Goal: Information Seeking & Learning: Learn about a topic

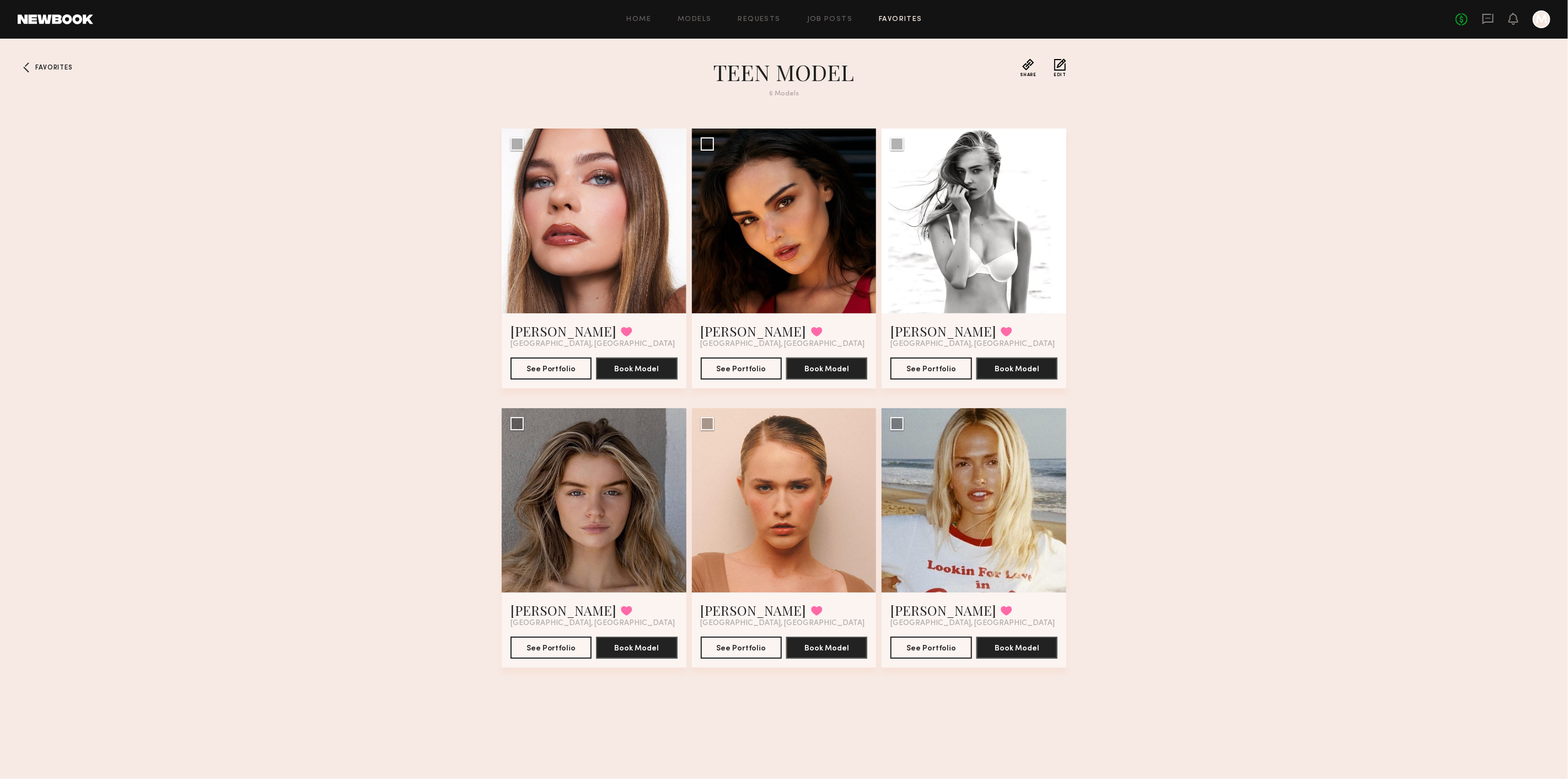
click at [74, 27] on header "Home Models Requests Job Posts Favorites Sign Out No fees up to $5,000 M" at bounding box center [784, 19] width 1568 height 39
click at [1482, 21] on icon at bounding box center [1488, 18] width 12 height 12
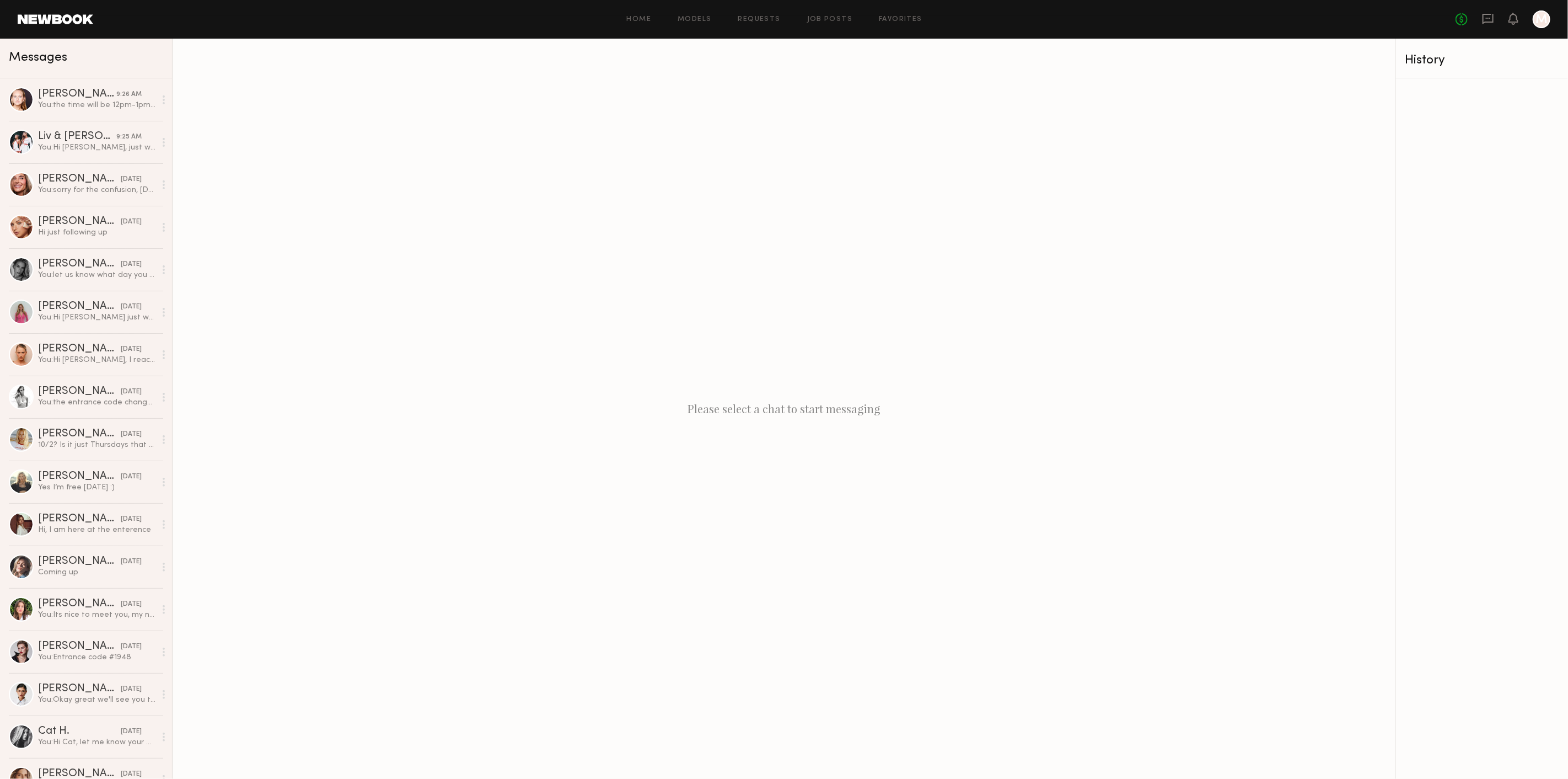
click at [674, 18] on div "Home Models Requests Job Posts Favorites Sign Out" at bounding box center [774, 19] width 1362 height 8
click at [694, 21] on link "Models" at bounding box center [694, 19] width 34 height 8
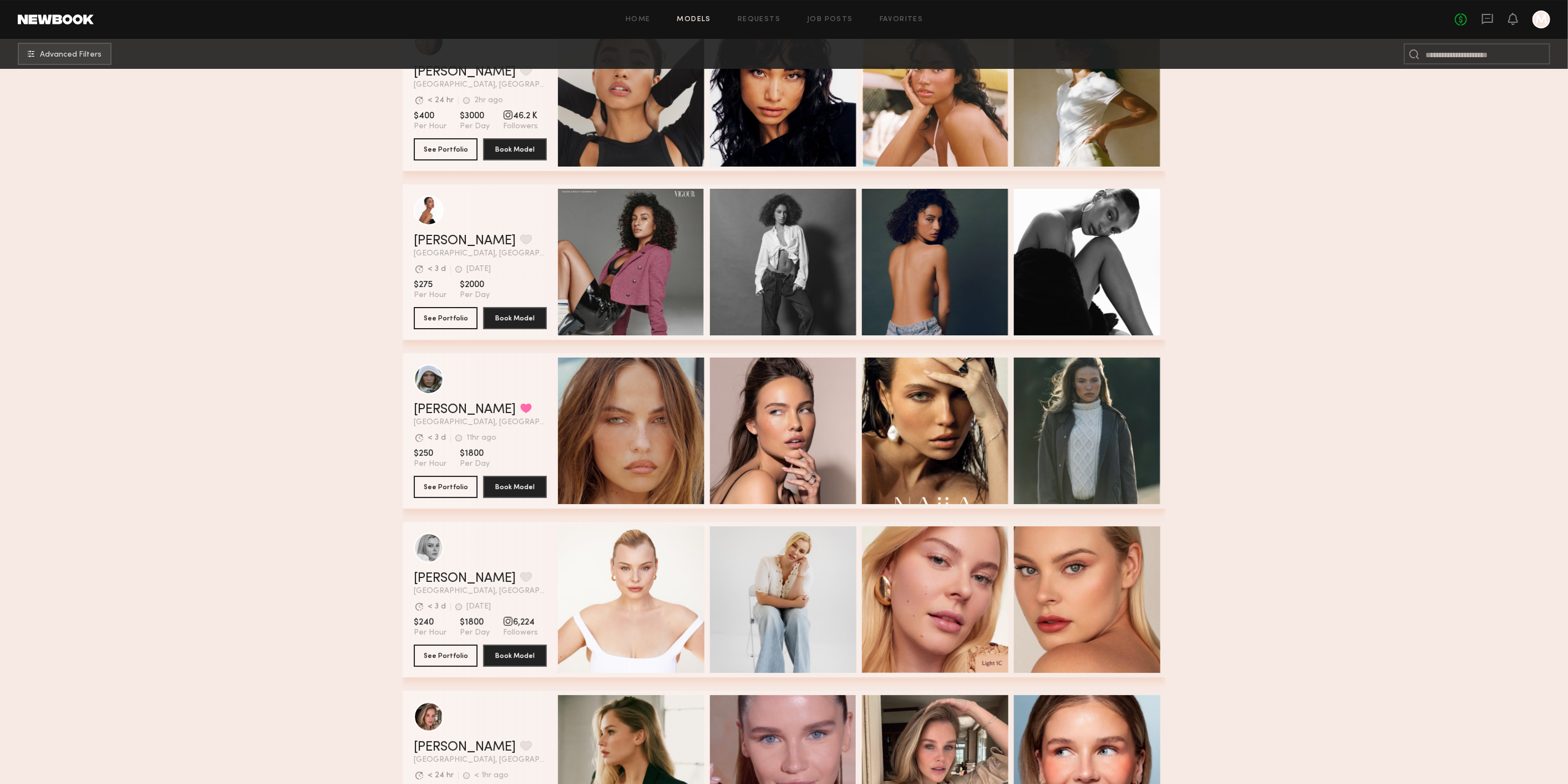
scroll to position [19257, 0]
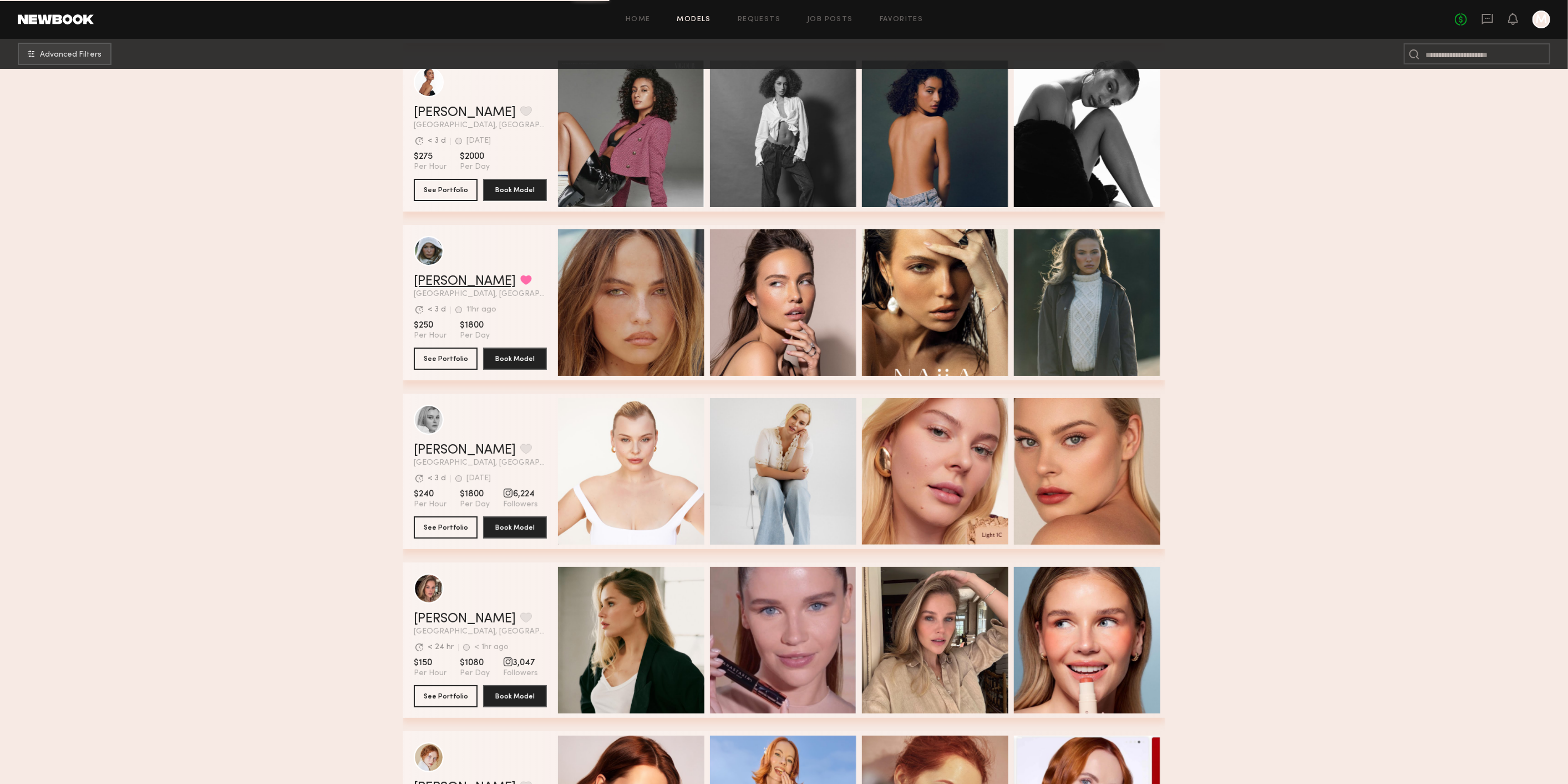
click at [459, 283] on link "Mallory P." at bounding box center [465, 282] width 102 height 14
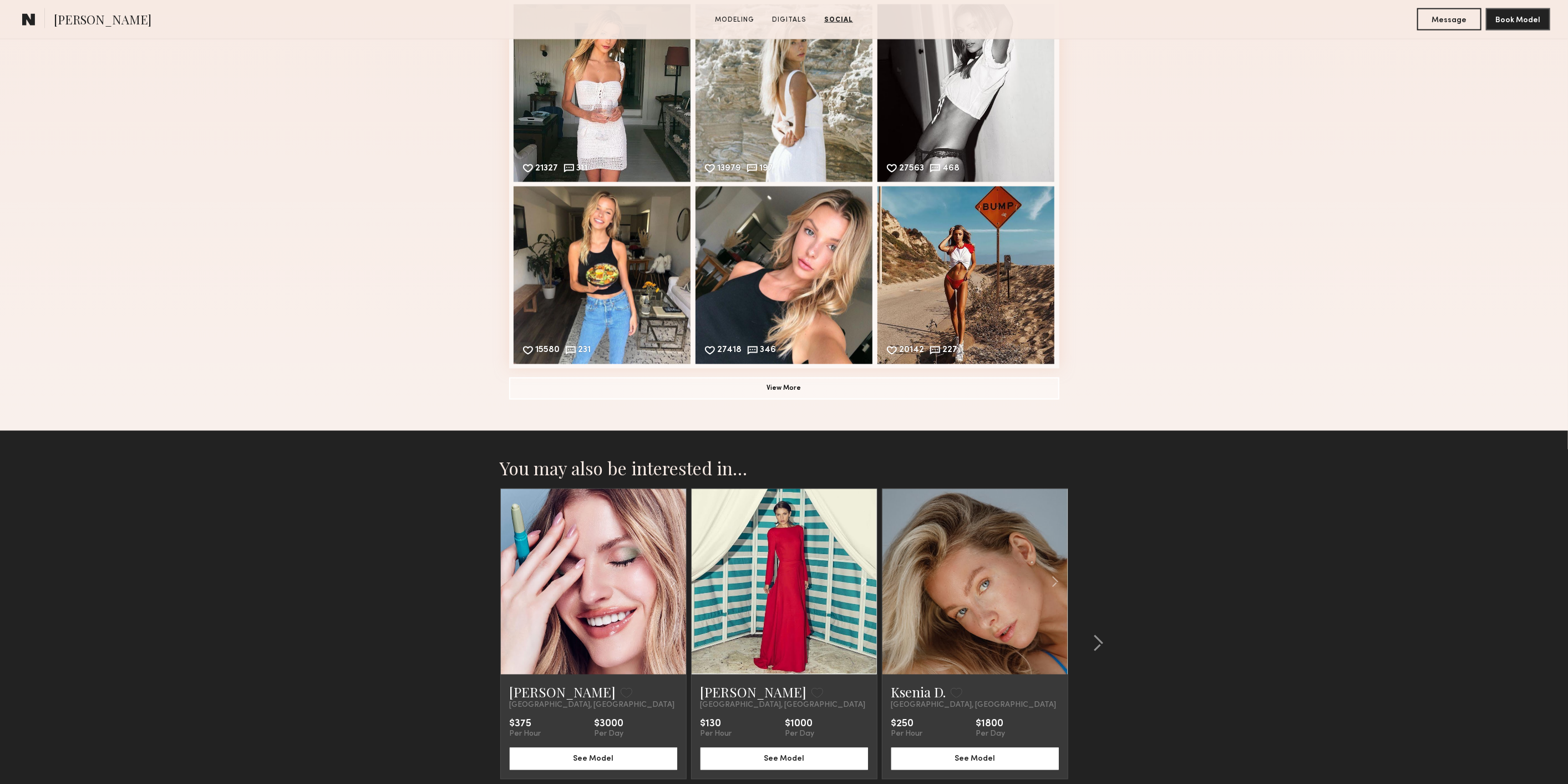
scroll to position [1767, 0]
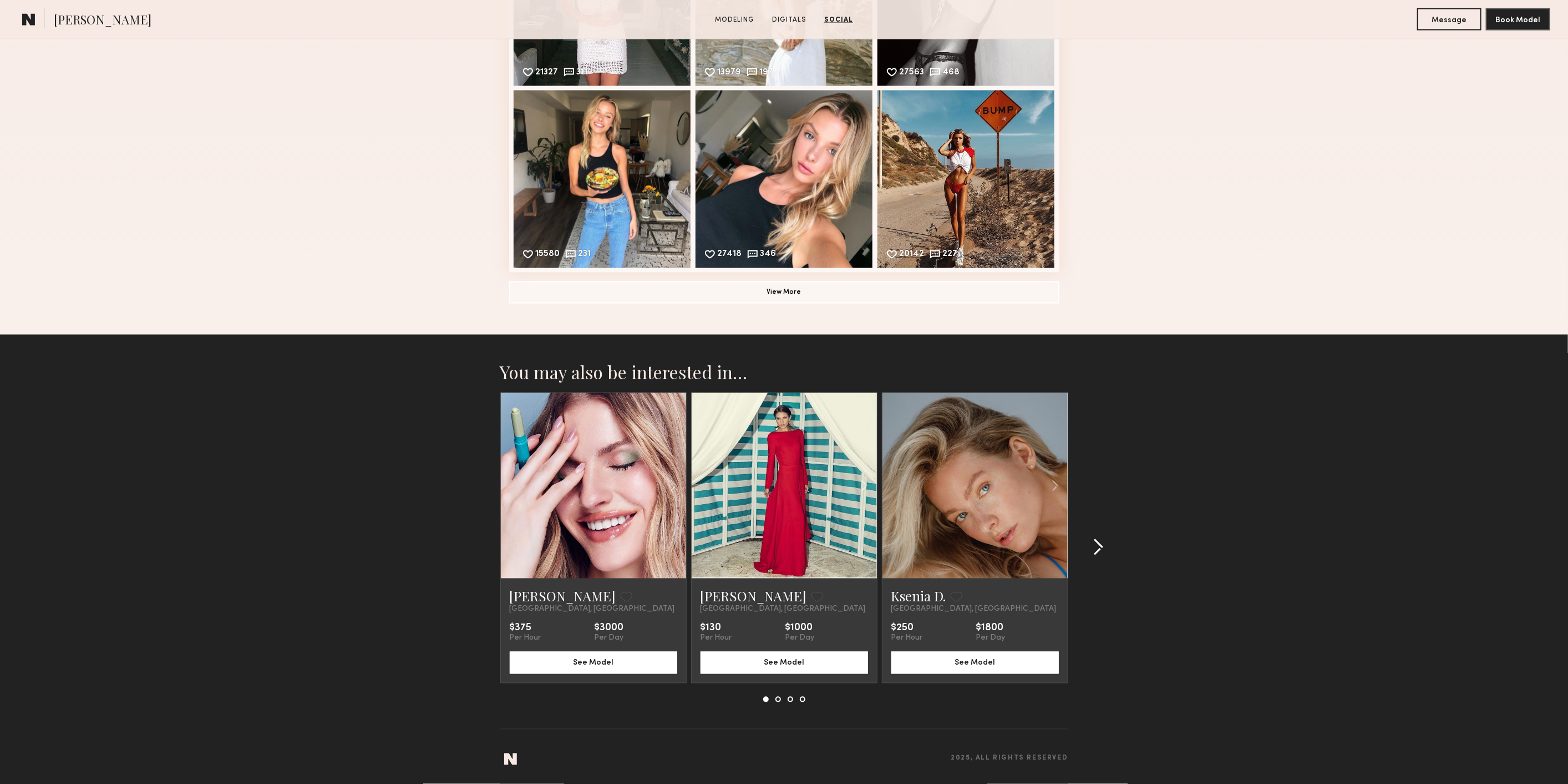
click at [1101, 541] on common-icon at bounding box center [1098, 546] width 11 height 18
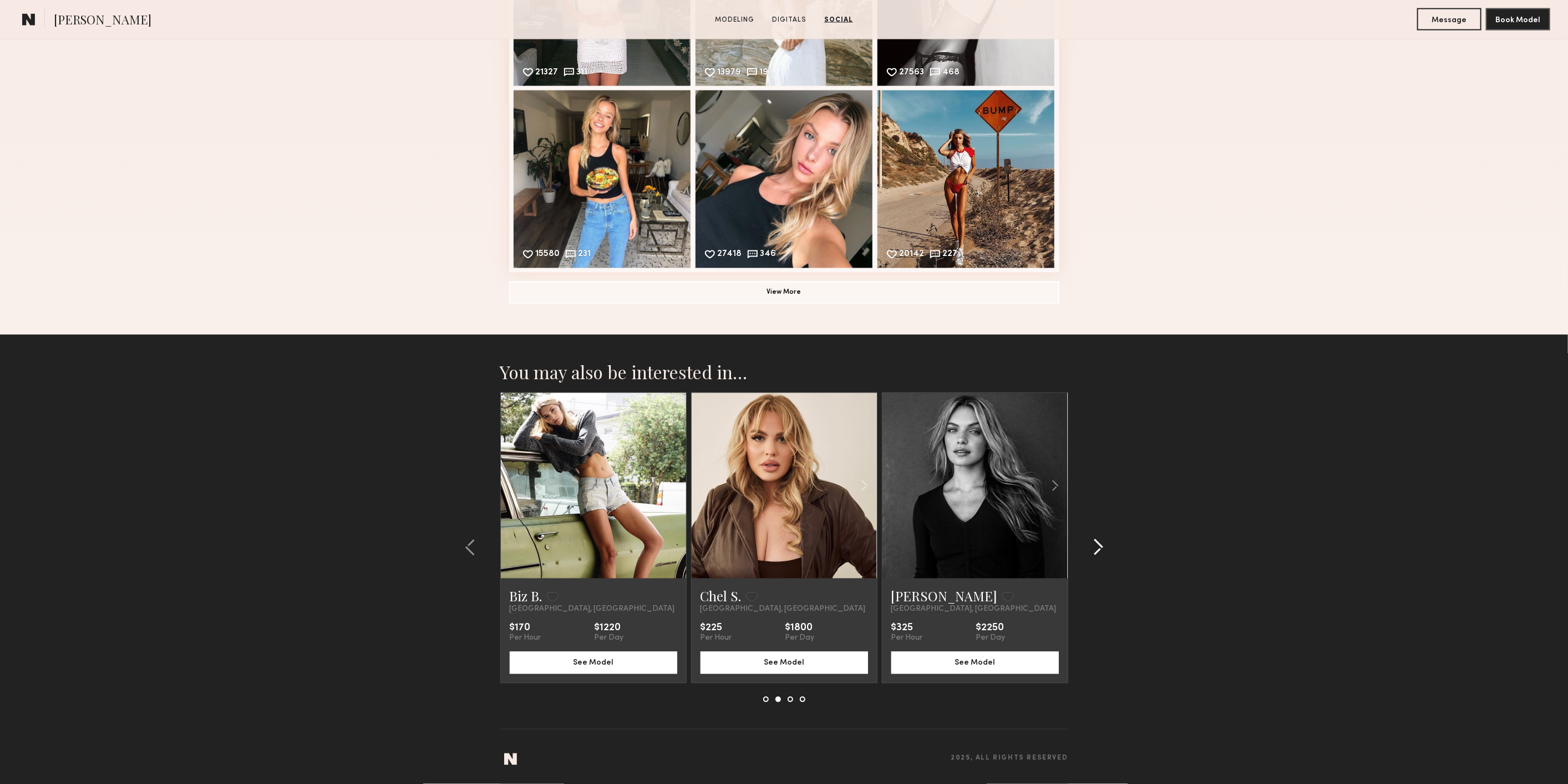
click at [1101, 542] on common-icon at bounding box center [1098, 546] width 11 height 18
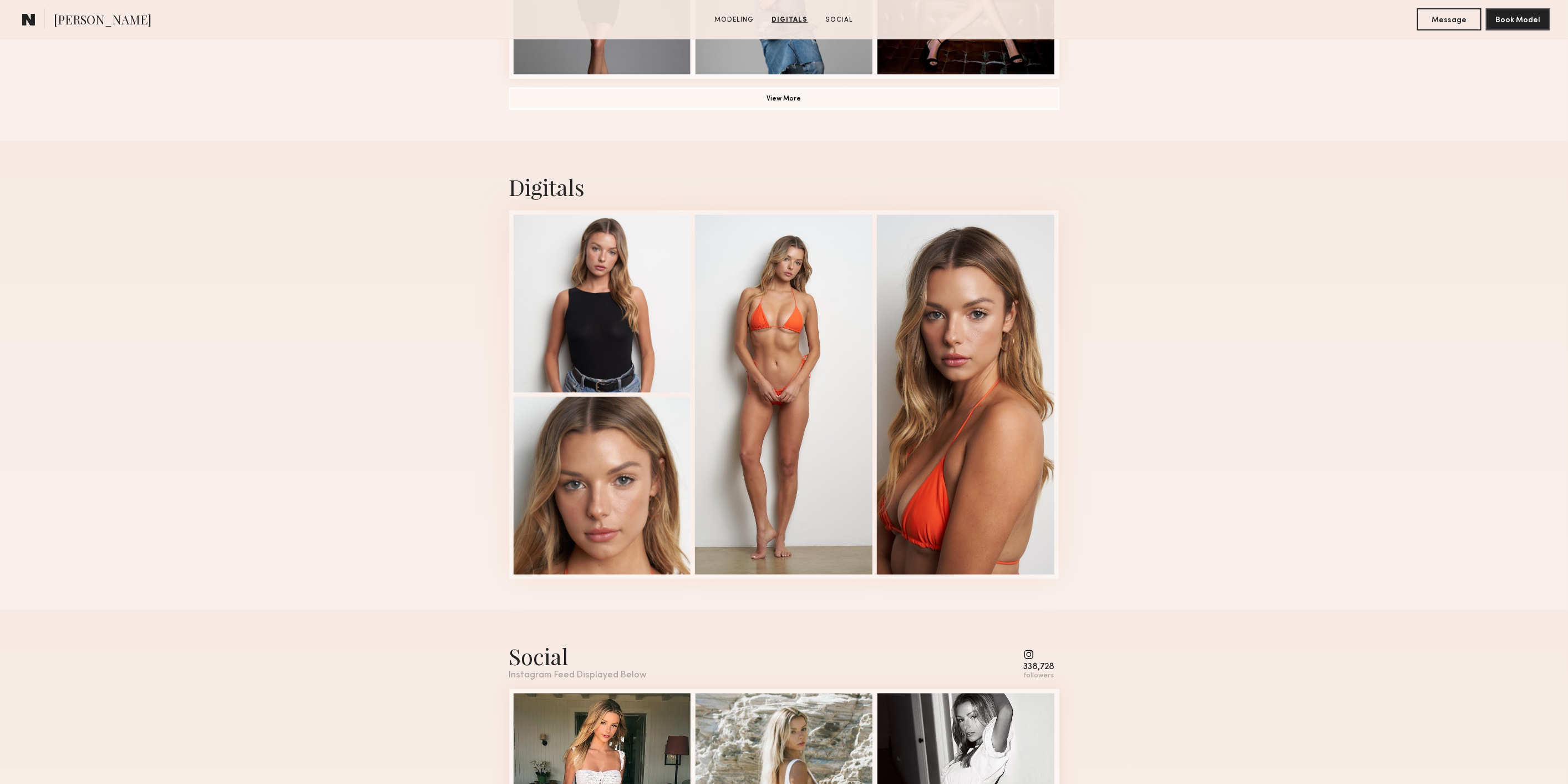
scroll to position [903, 0]
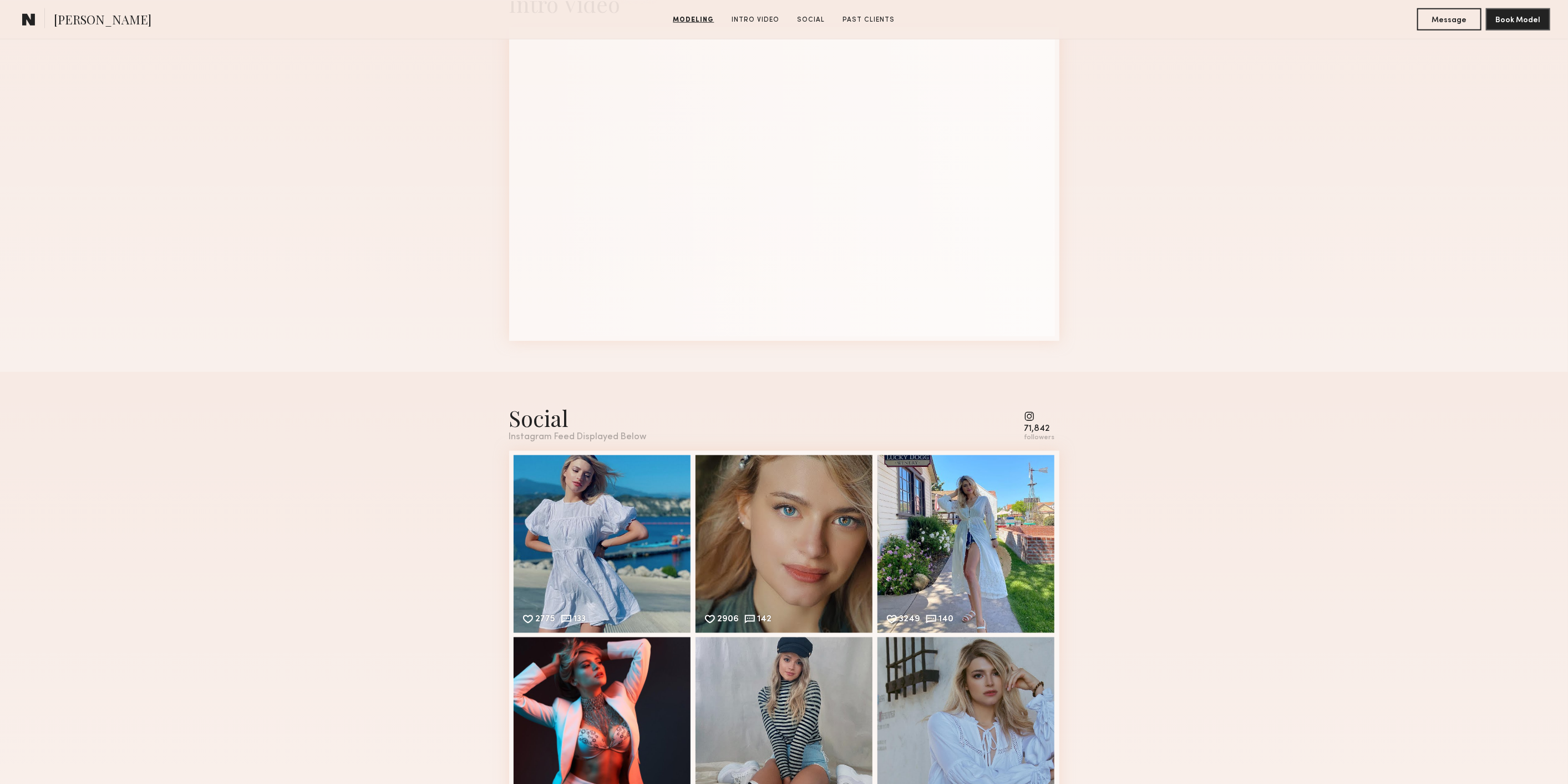
scroll to position [1295, 0]
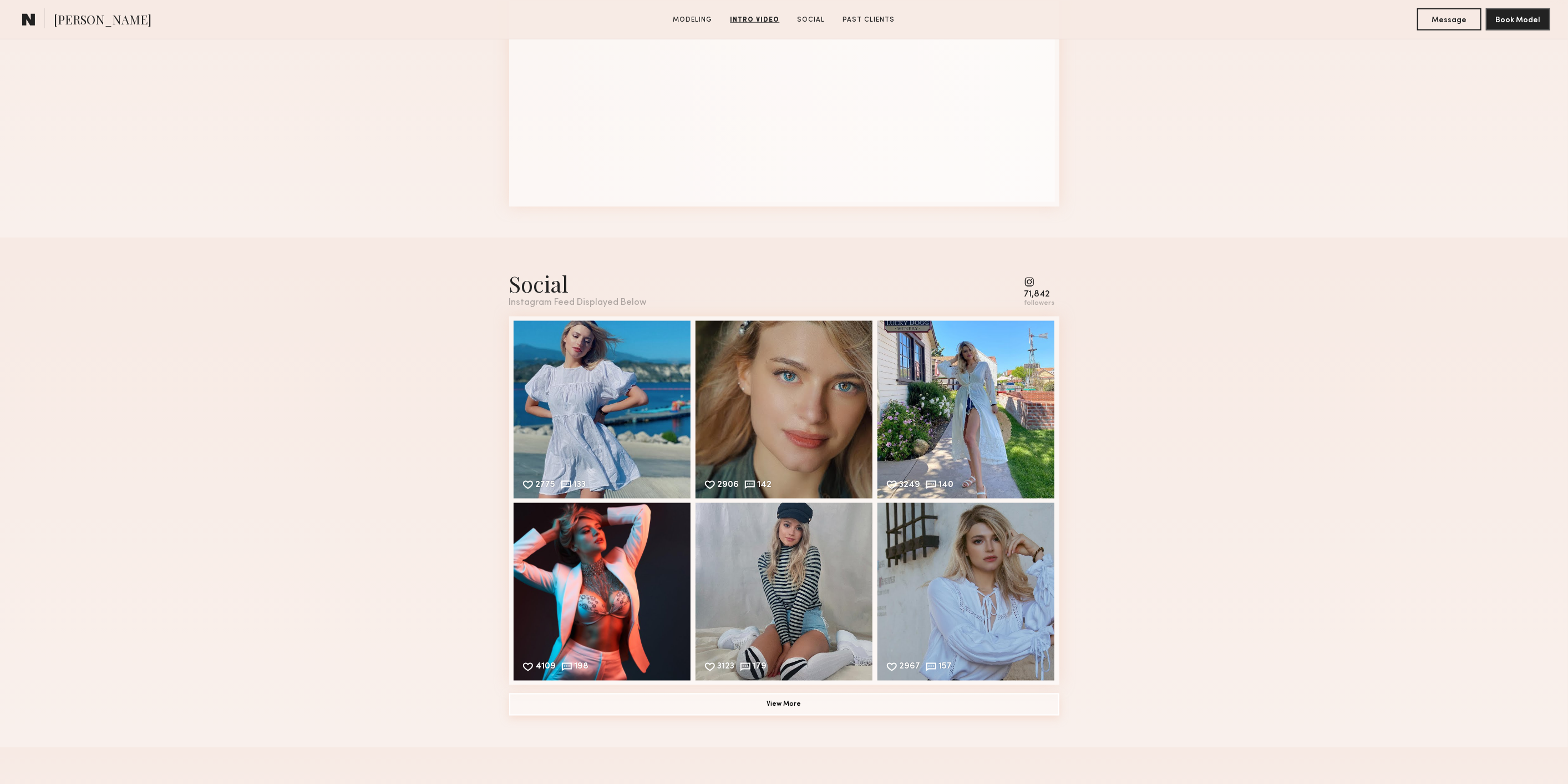
click at [866, 706] on button "View More" at bounding box center [784, 705] width 550 height 22
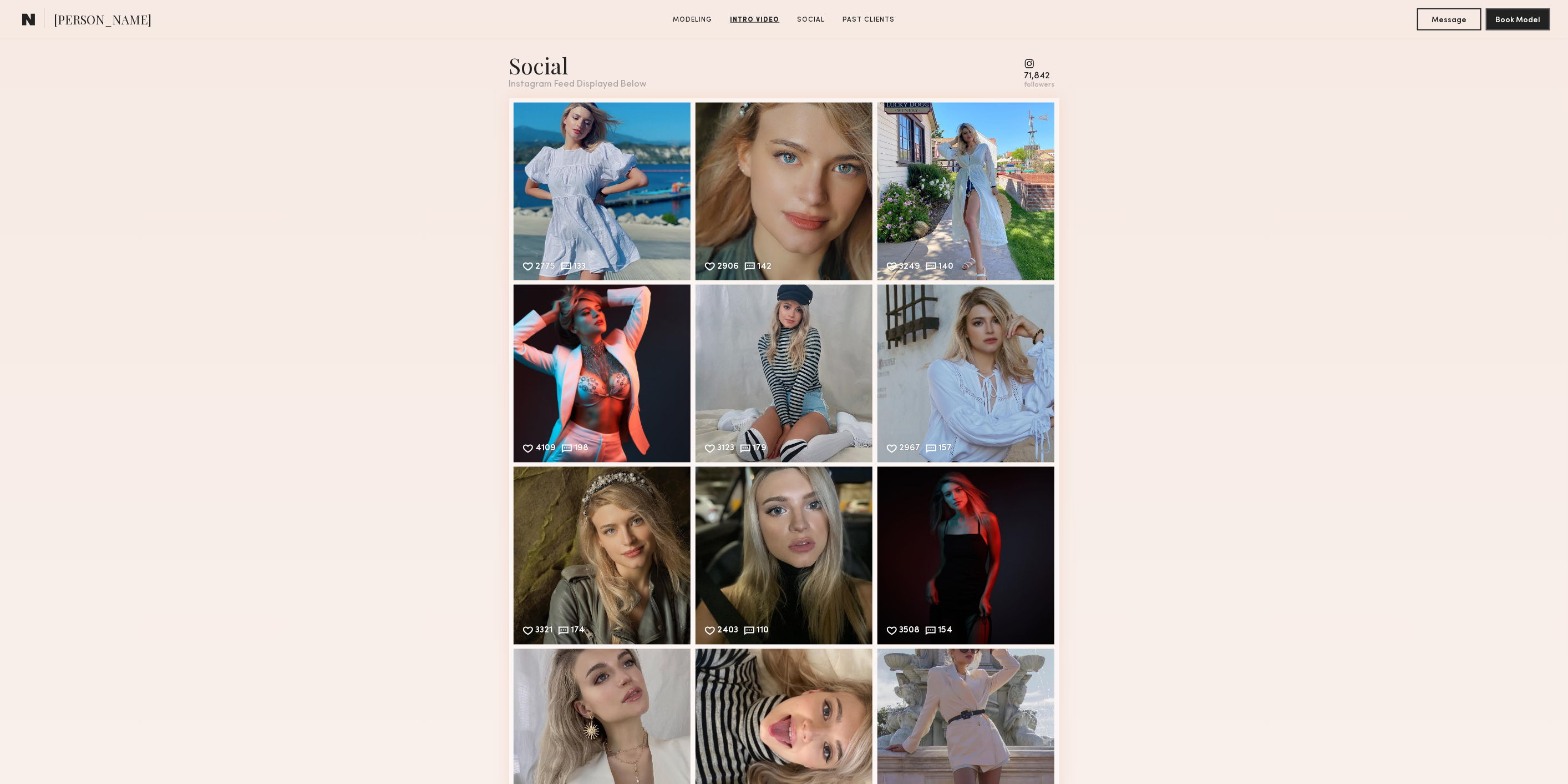
scroll to position [1665, 0]
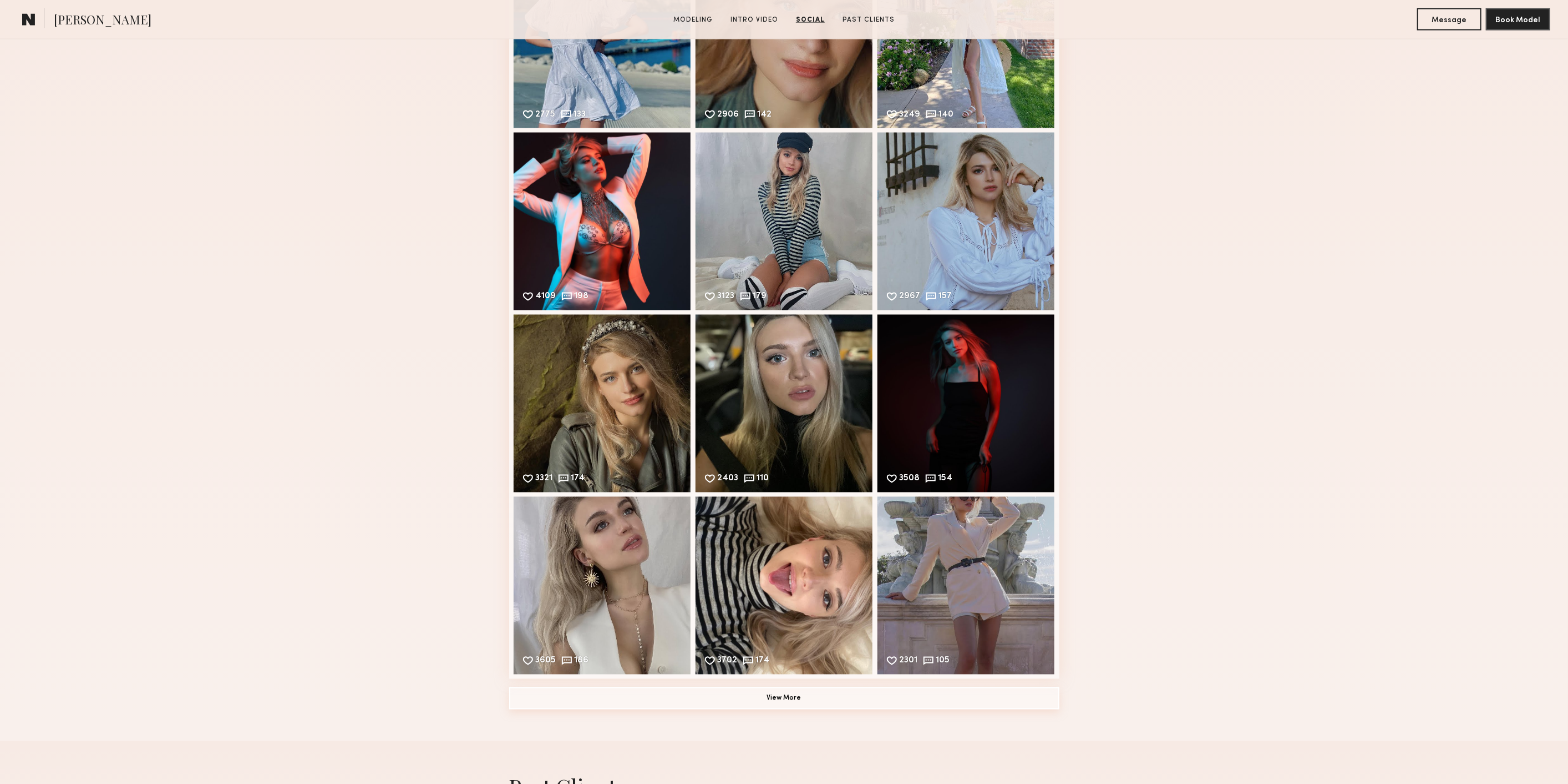
click at [855, 694] on button "View More" at bounding box center [784, 698] width 550 height 22
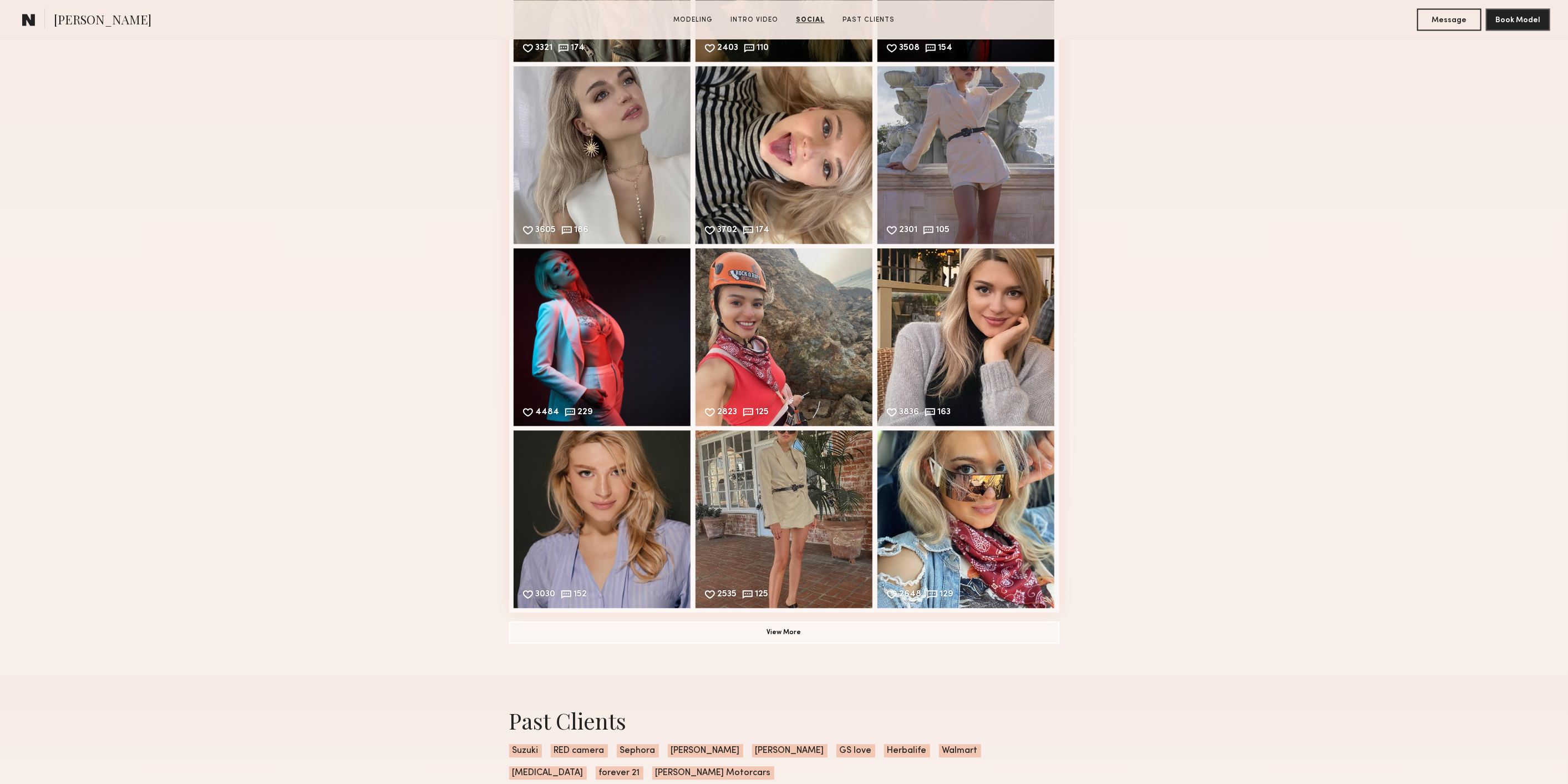
scroll to position [2220, 0]
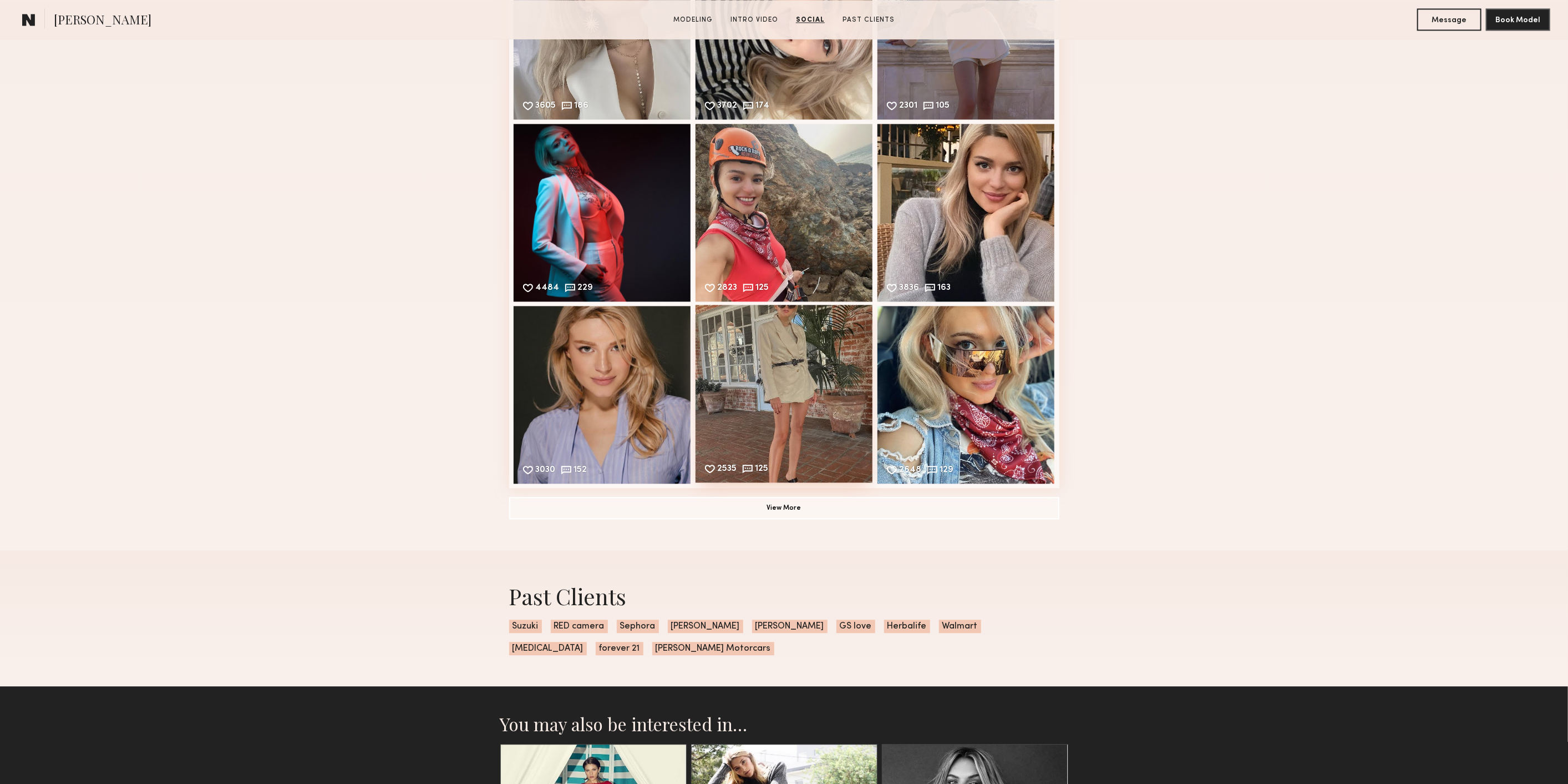
click at [789, 431] on div "2535 125 Likes & comments displayed to show model’s engagement" at bounding box center [784, 393] width 178 height 178
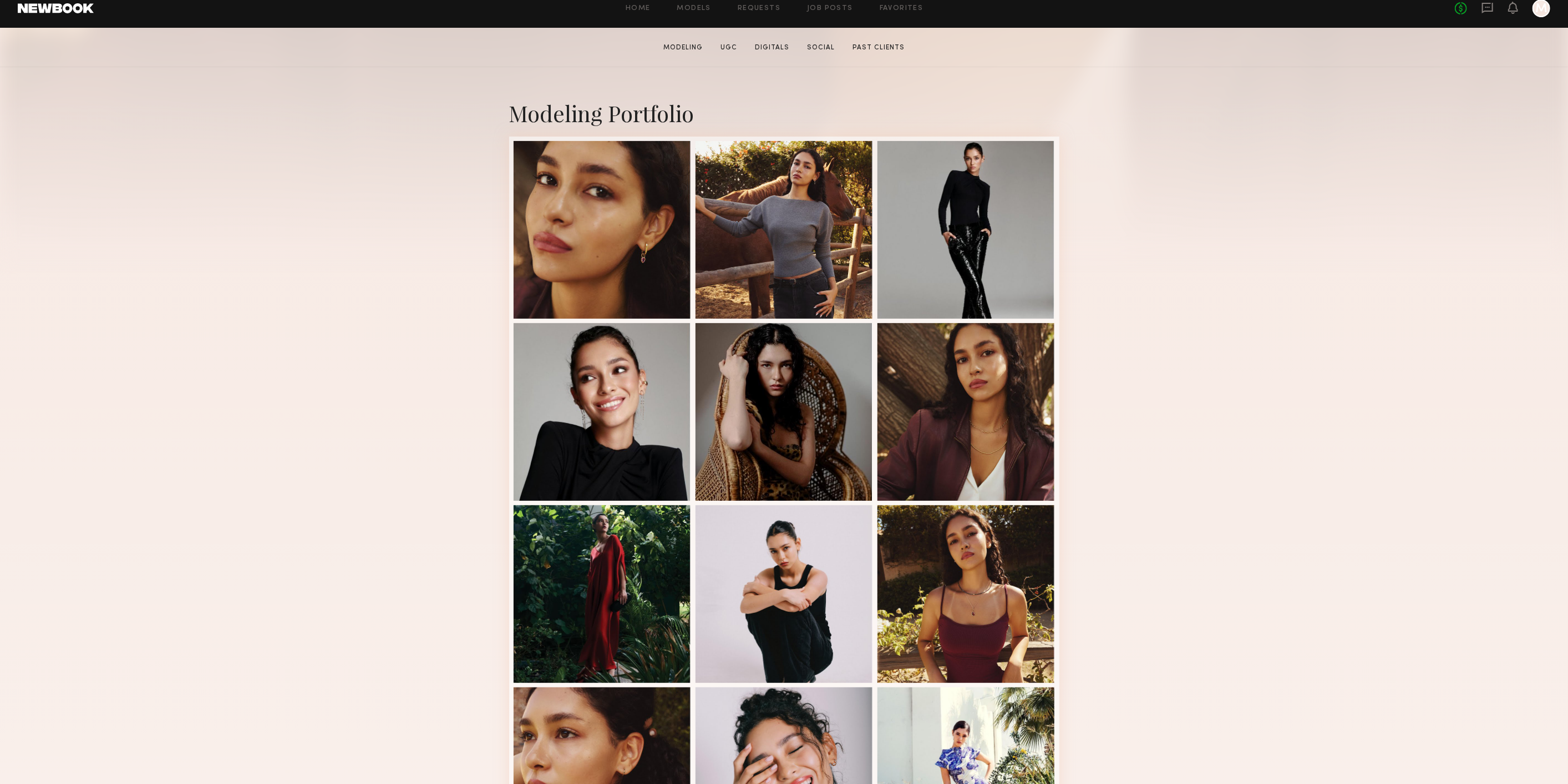
scroll to position [370, 0]
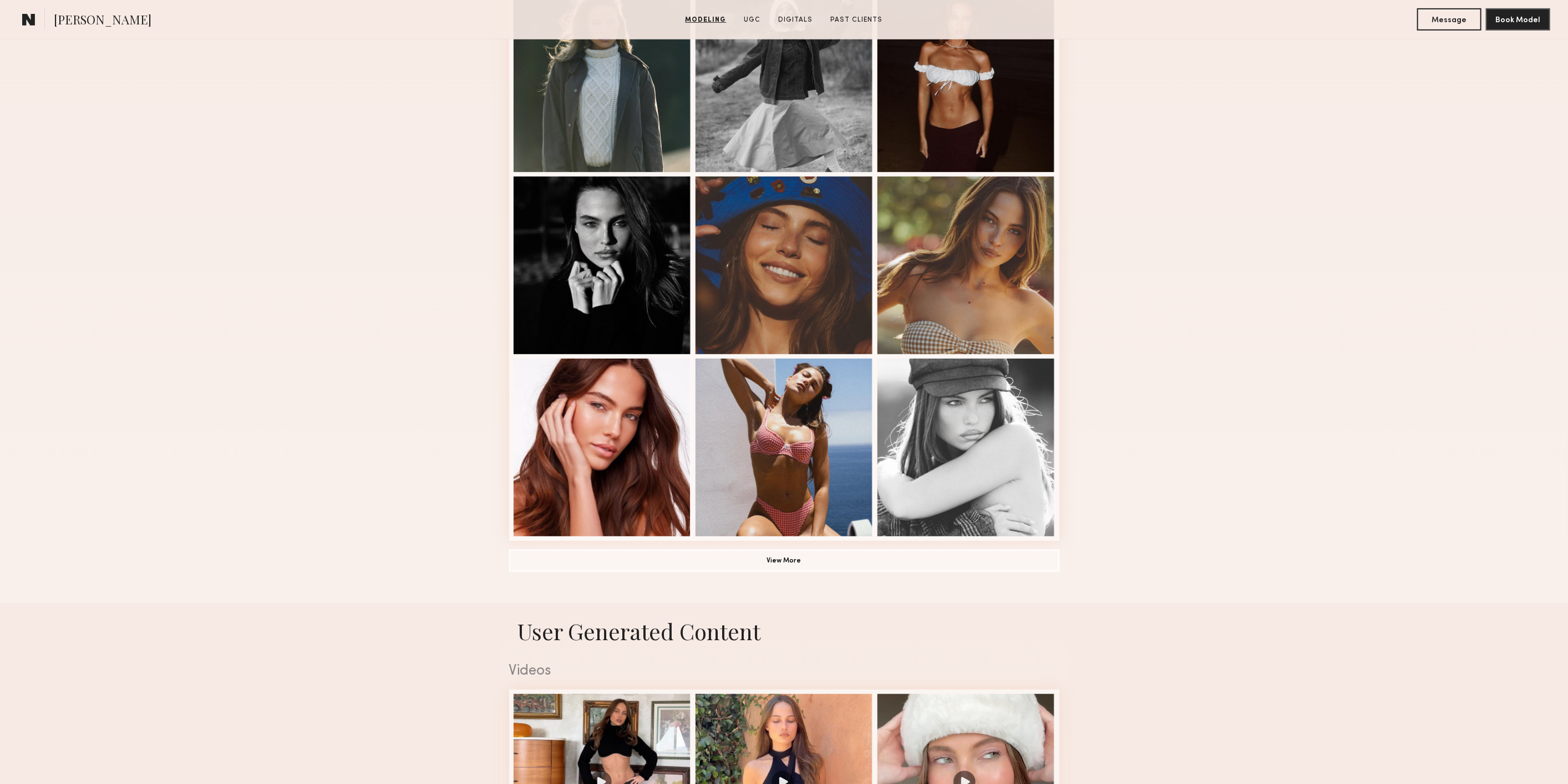
scroll to position [488, 0]
